Goal: Information Seeking & Learning: Learn about a topic

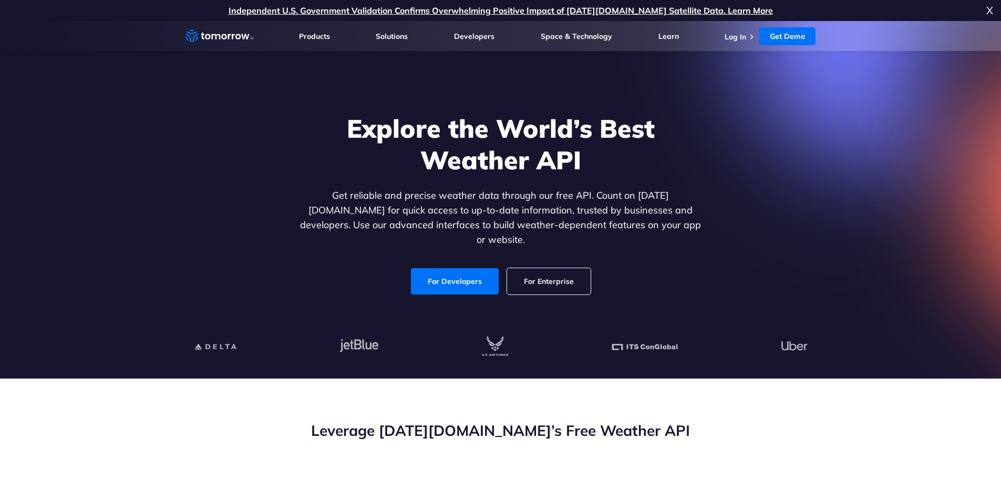
click at [308, 195] on p "Get reliable and precise weather data through our free API. Count on Tomorrow.i…" at bounding box center [501, 217] width 406 height 59
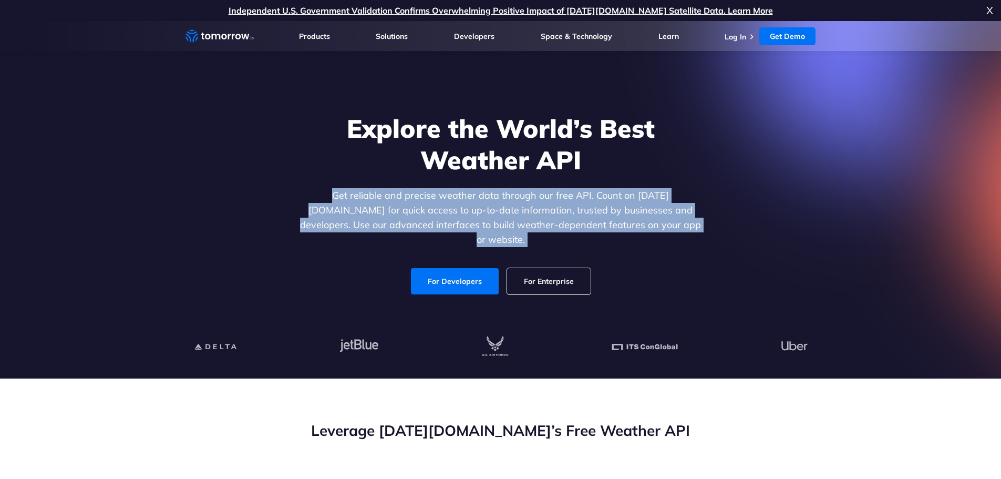
click at [308, 195] on p "Get reliable and precise weather data through our free API. Count on Tomorrow.i…" at bounding box center [501, 217] width 406 height 59
click at [392, 225] on p "Get reliable and precise weather data through our free API. Count on Tomorrow.i…" at bounding box center [501, 217] width 406 height 59
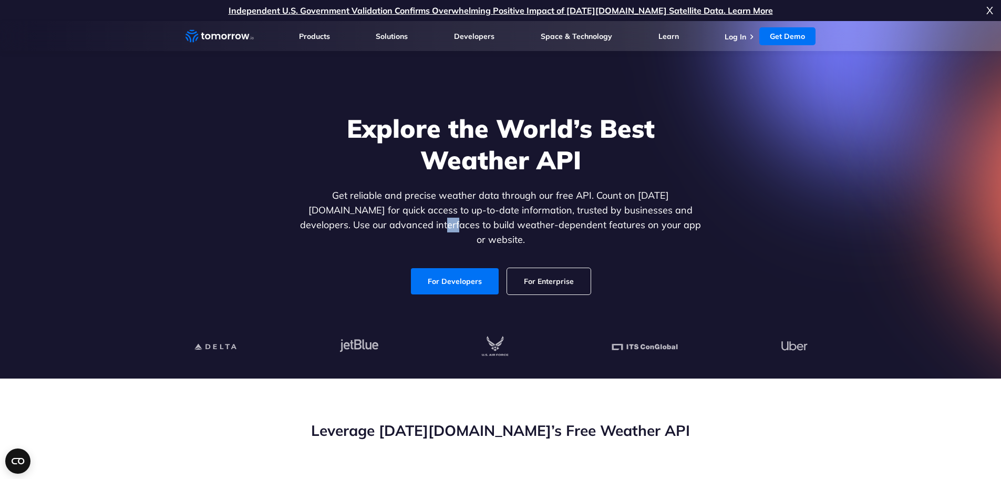
click at [392, 225] on p "Get reliable and precise weather data through our free API. Count on Tomorrow.i…" at bounding box center [501, 217] width 406 height 59
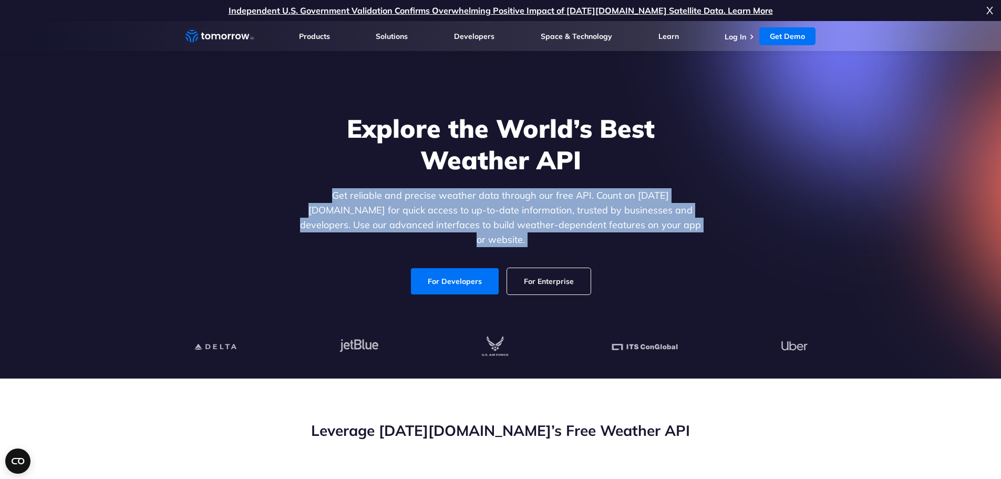
click at [392, 225] on p "Get reliable and precise weather data through our free API. Count on Tomorrow.i…" at bounding box center [501, 217] width 406 height 59
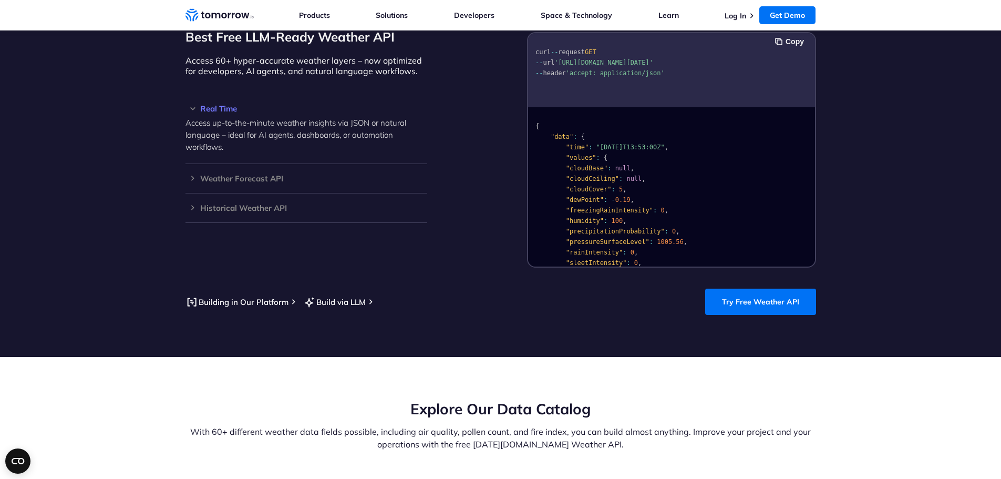
scroll to position [841, 0]
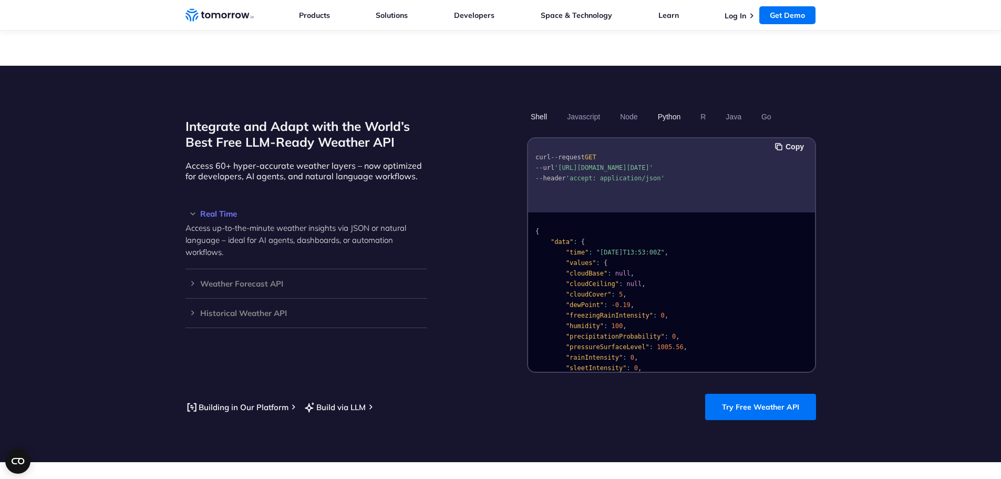
click at [668, 108] on button "Python" at bounding box center [669, 117] width 30 height 18
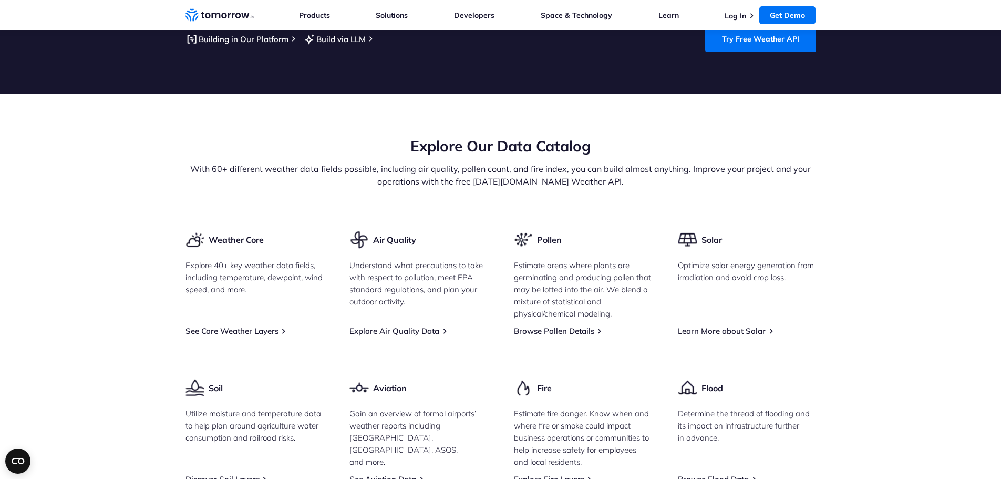
scroll to position [1262, 0]
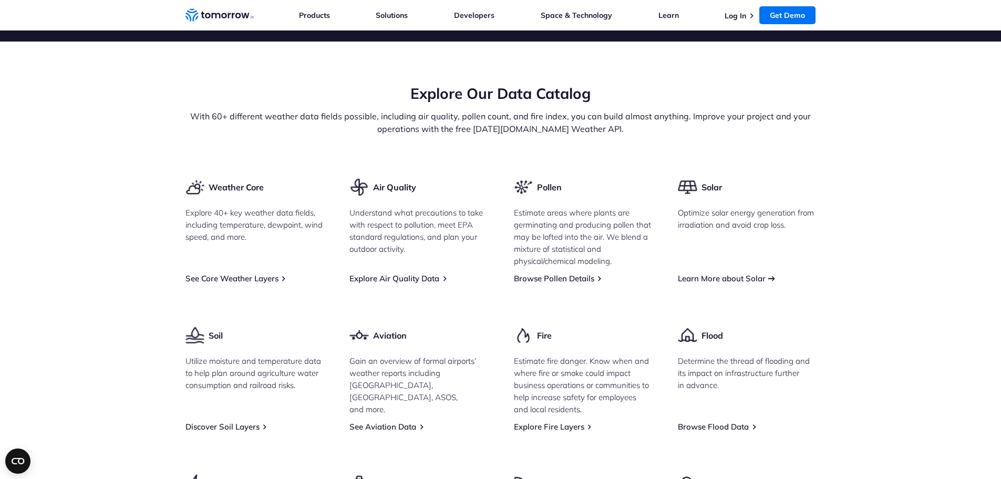
click at [720, 273] on link "Learn More about Solar" at bounding box center [722, 278] width 88 height 10
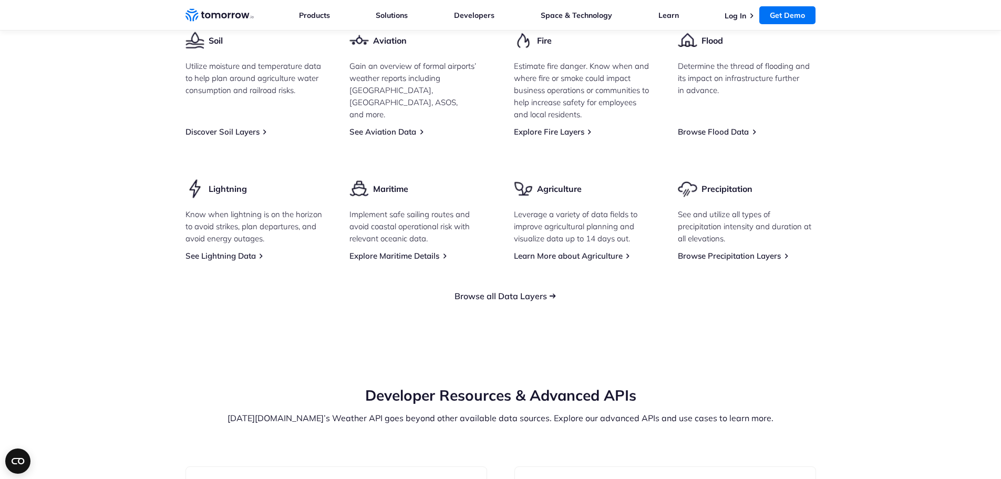
scroll to position [1577, 0]
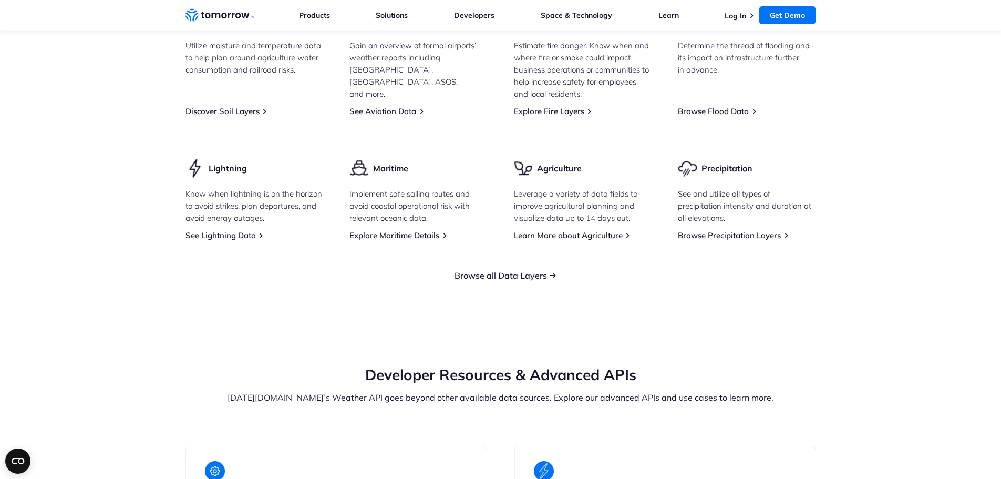
click at [509, 270] on link "Browse all Data Layers" at bounding box center [500, 275] width 92 height 11
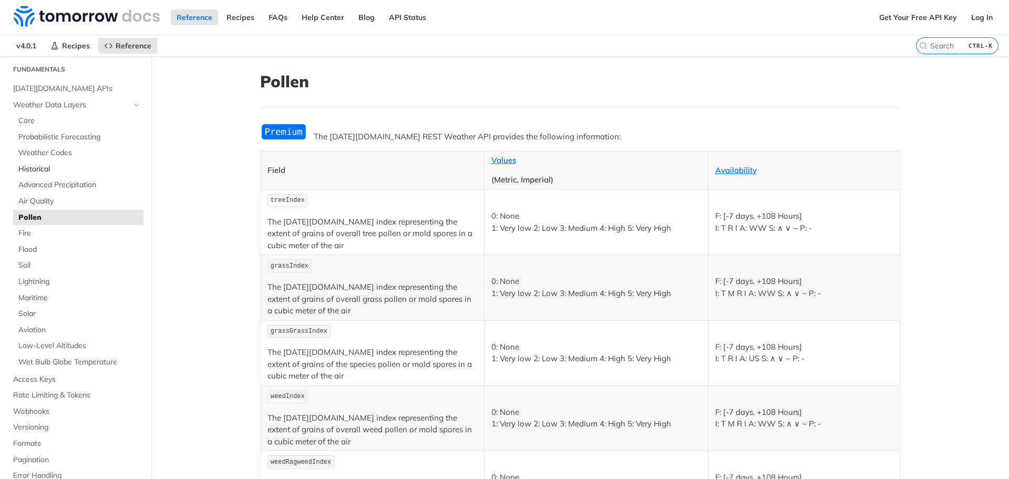
scroll to position [53, 0]
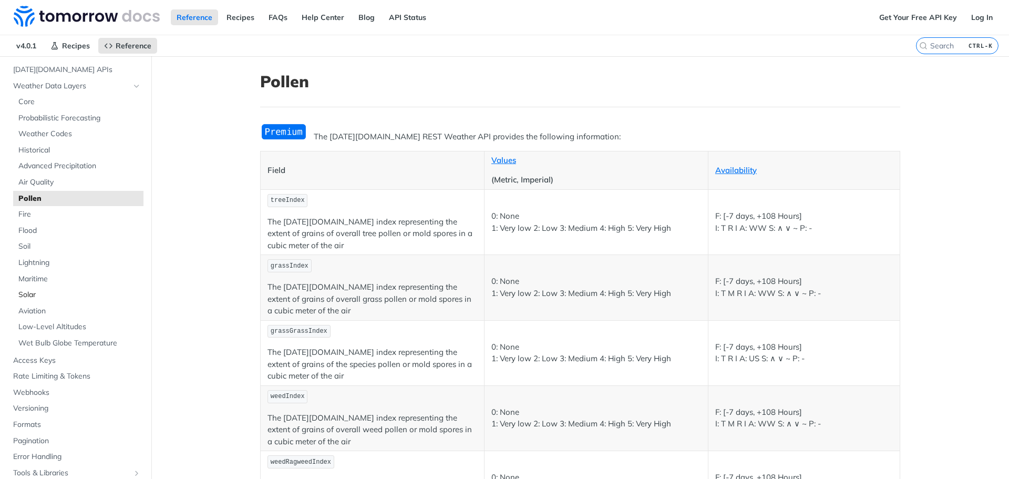
click at [28, 291] on span "Solar" at bounding box center [79, 295] width 122 height 11
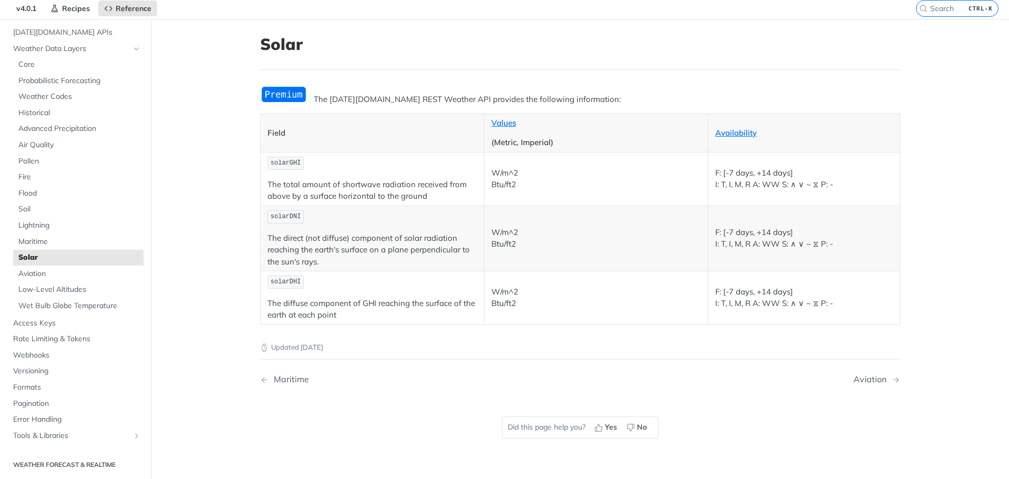
scroll to position [53, 0]
